Goal: Use online tool/utility: Utilize a website feature to perform a specific function

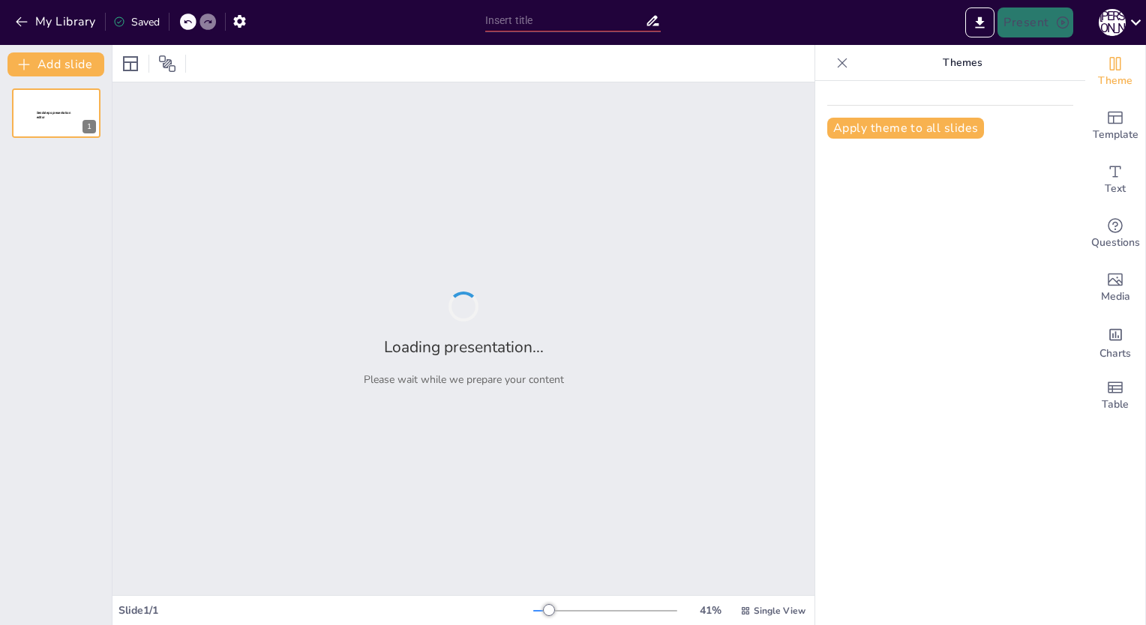
type input "Креативная стратегия рекламной кампании."
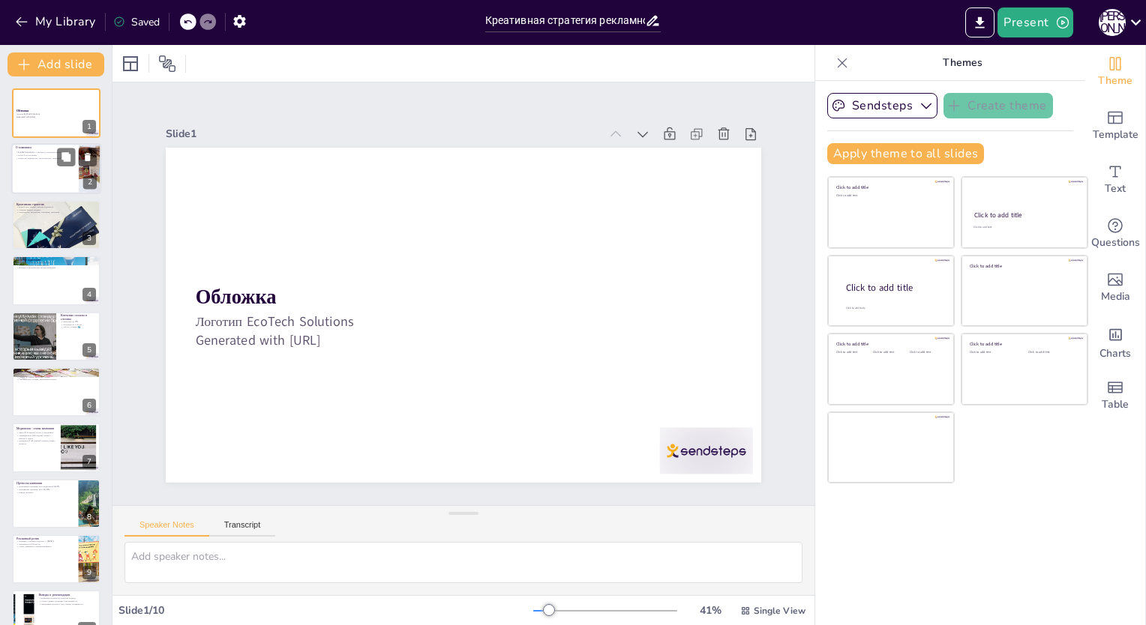
click at [48, 169] on div at bounding box center [56, 169] width 90 height 51
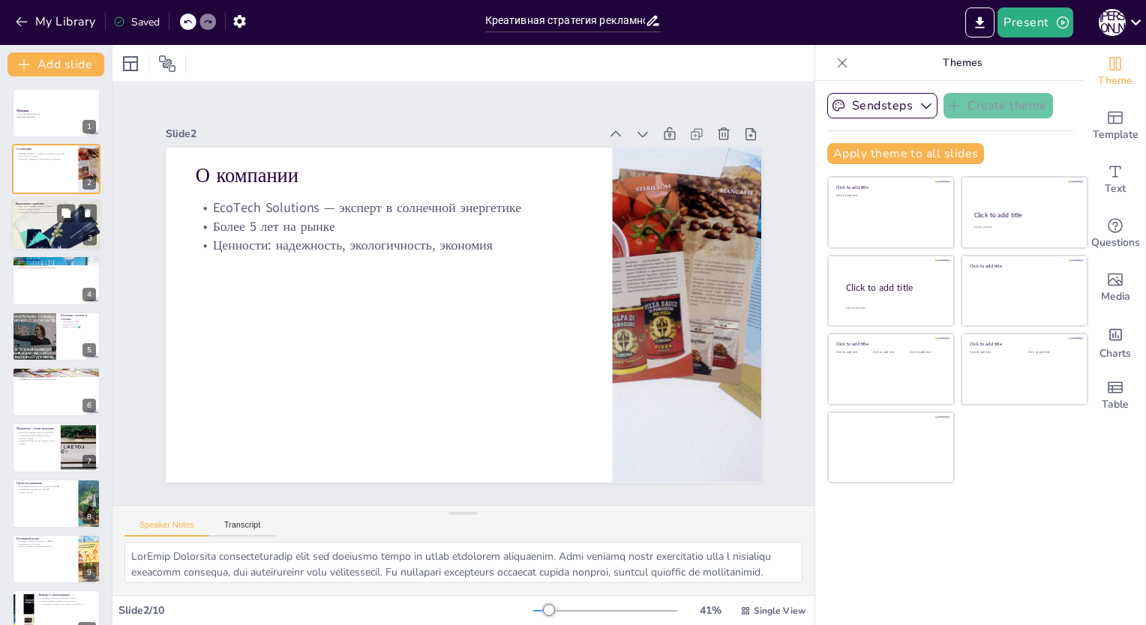
click at [52, 229] on div at bounding box center [56, 224] width 90 height 74
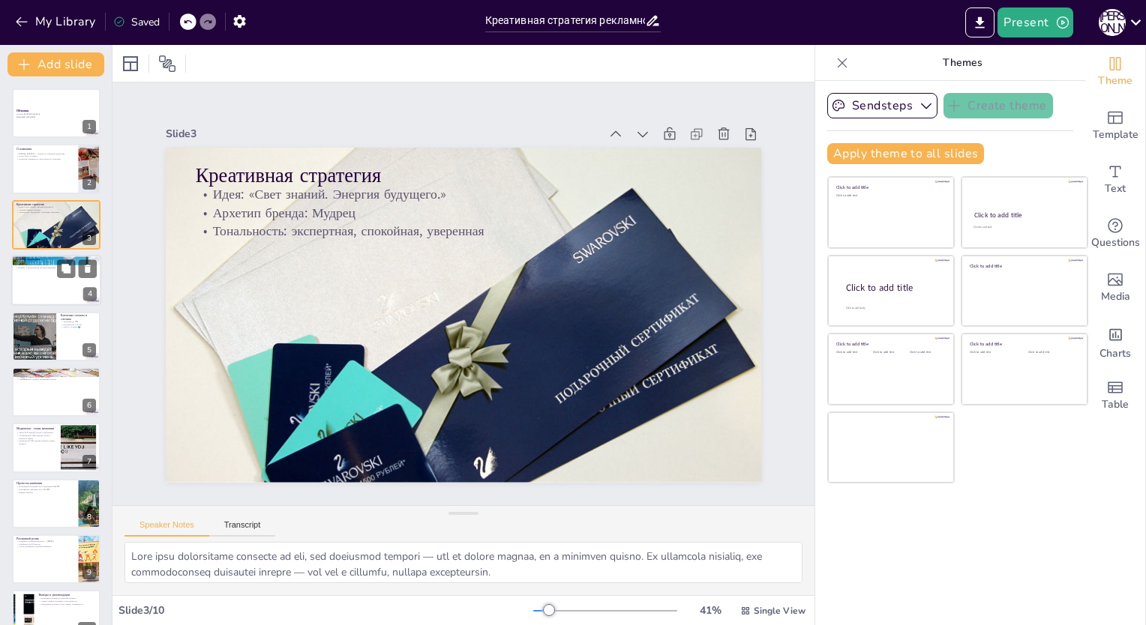
click at [44, 282] on div at bounding box center [56, 280] width 90 height 51
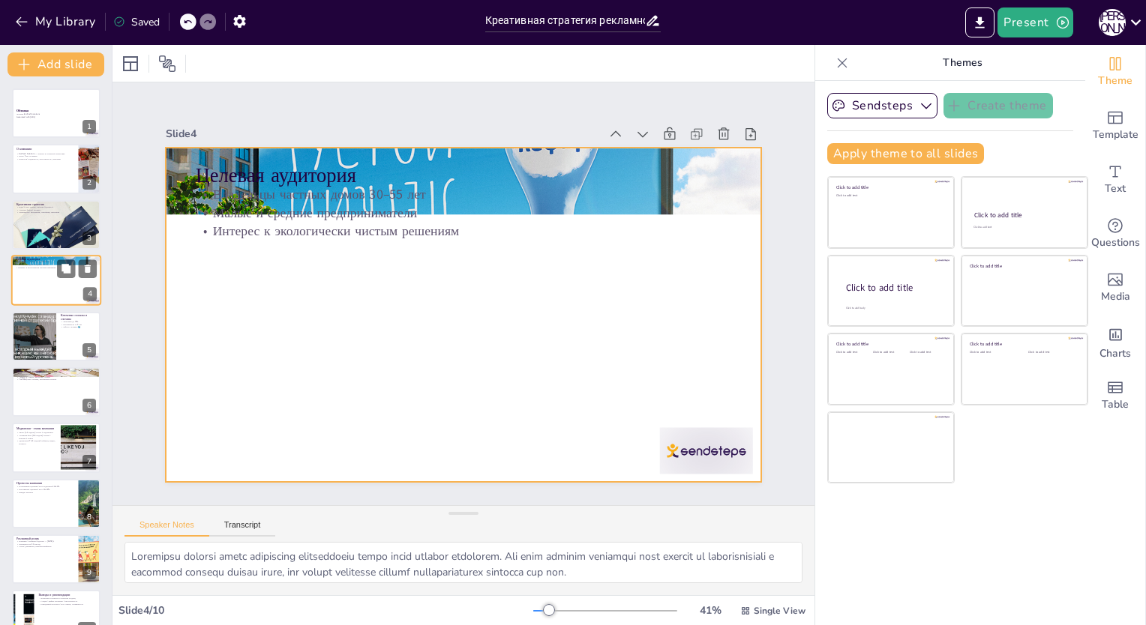
click at [52, 296] on div at bounding box center [56, 280] width 90 height 51
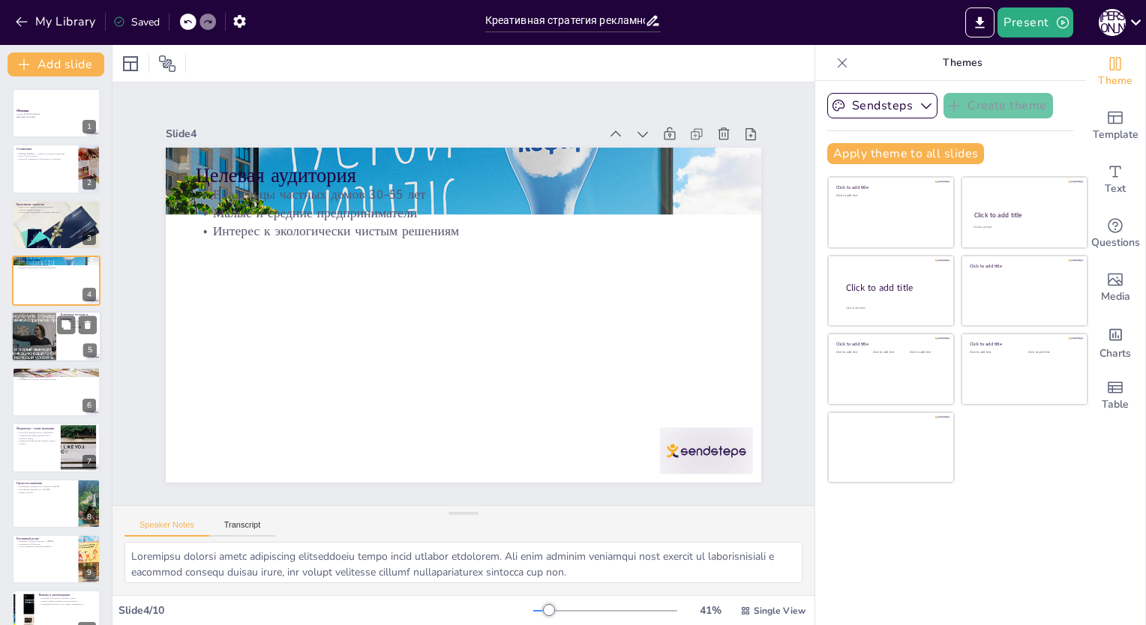
click at [37, 346] on div at bounding box center [34, 336] width 90 height 51
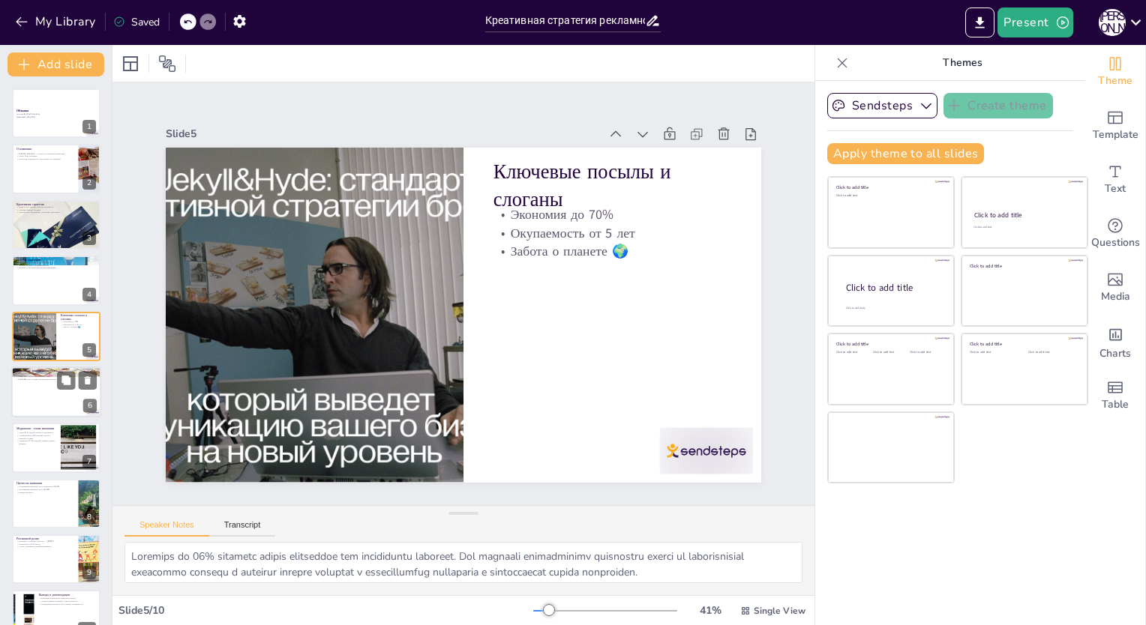
click at [48, 397] on div at bounding box center [56, 392] width 90 height 51
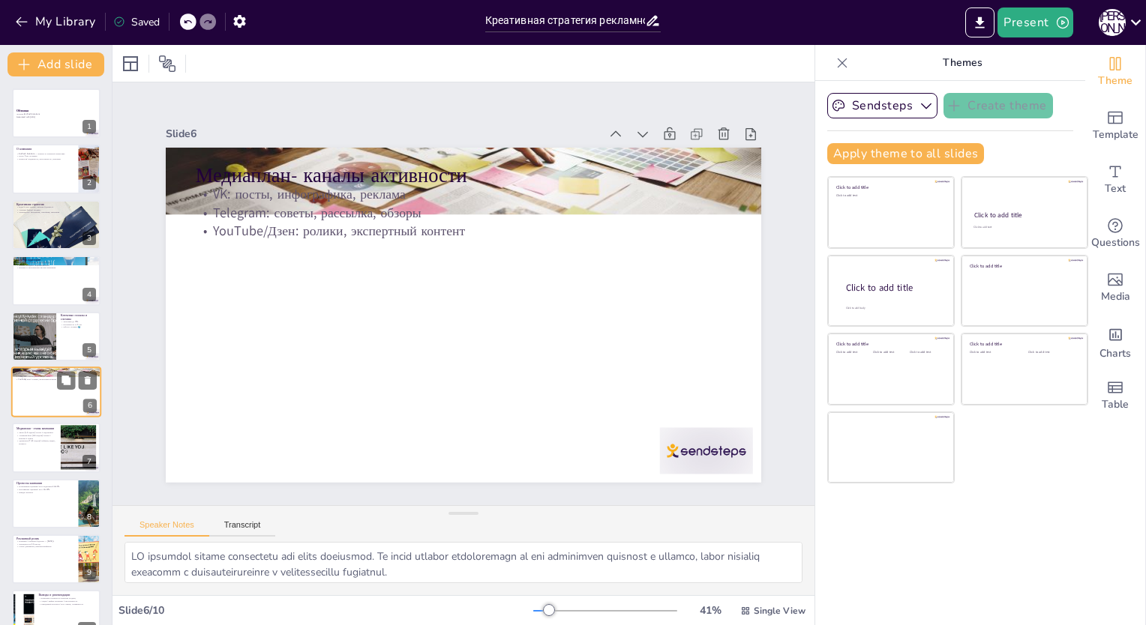
scroll to position [27, 0]
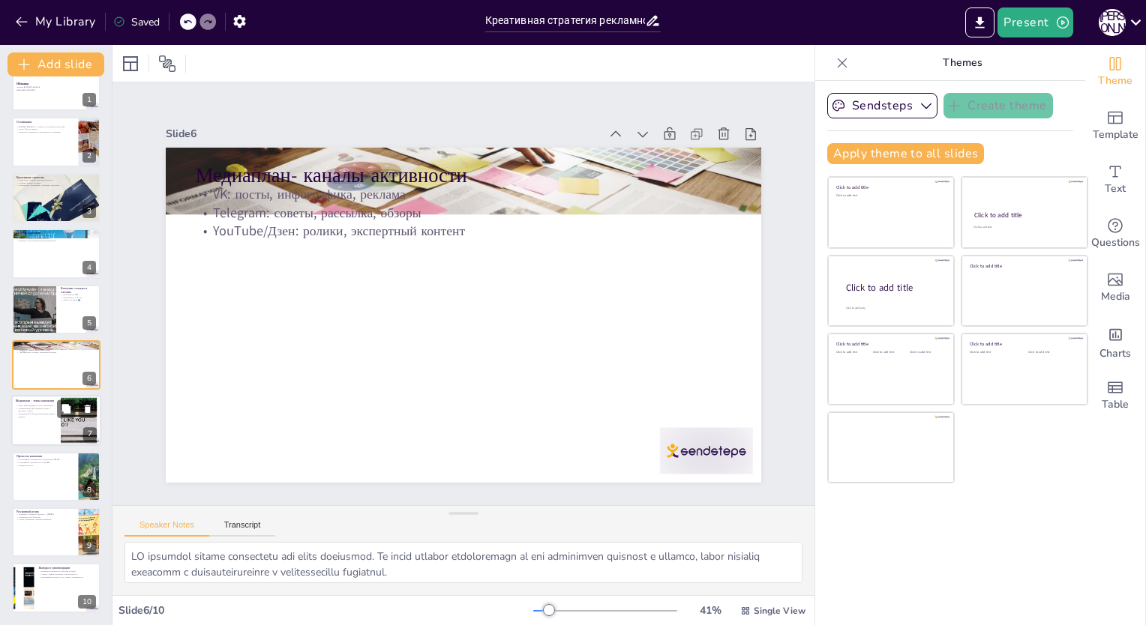
click at [52, 443] on div at bounding box center [56, 421] width 90 height 51
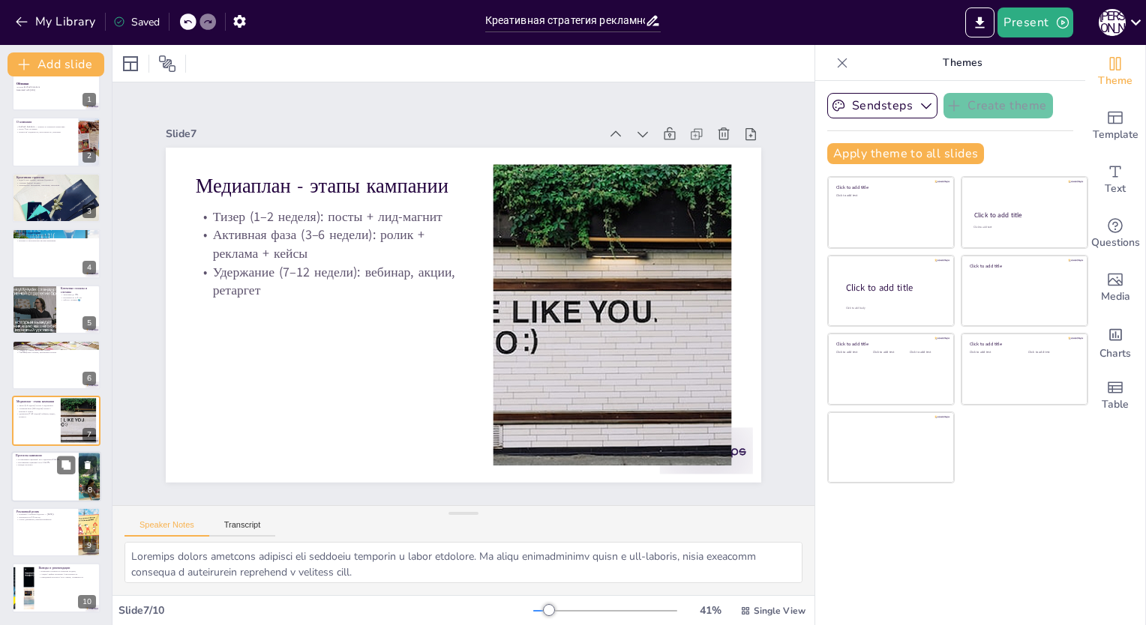
click at [53, 487] on div at bounding box center [56, 476] width 90 height 51
type textarea "Loremipsum dolorsit ametconsectet adi elitseddoeius tempor in utlabore e dolore…"
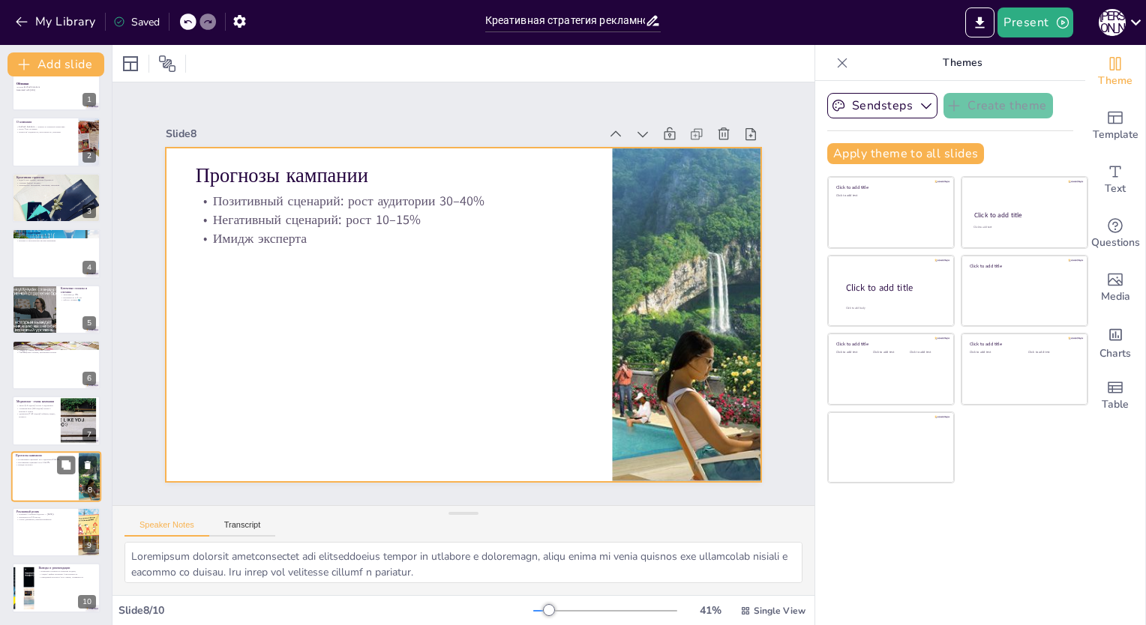
scroll to position [26, 0]
